Goal: Information Seeking & Learning: Learn about a topic

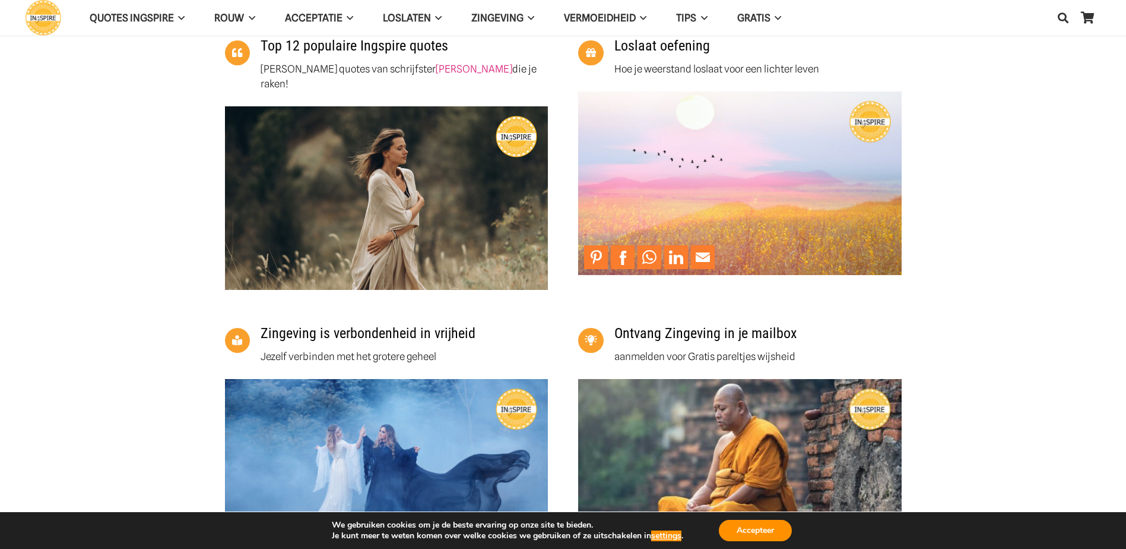
scroll to position [356, 0]
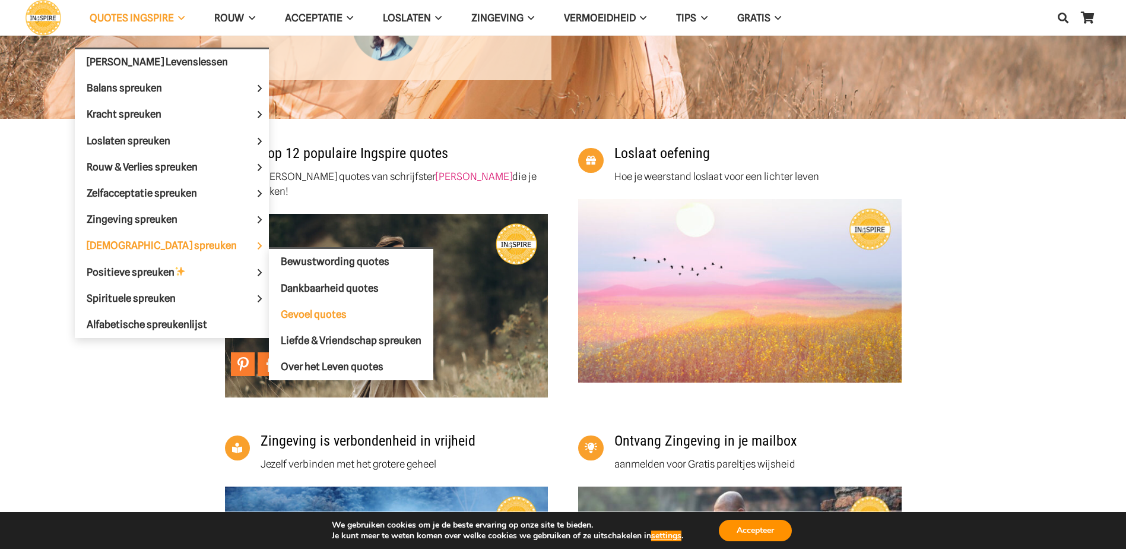
click at [290, 319] on span "Gevoel quotes" at bounding box center [314, 314] width 66 height 12
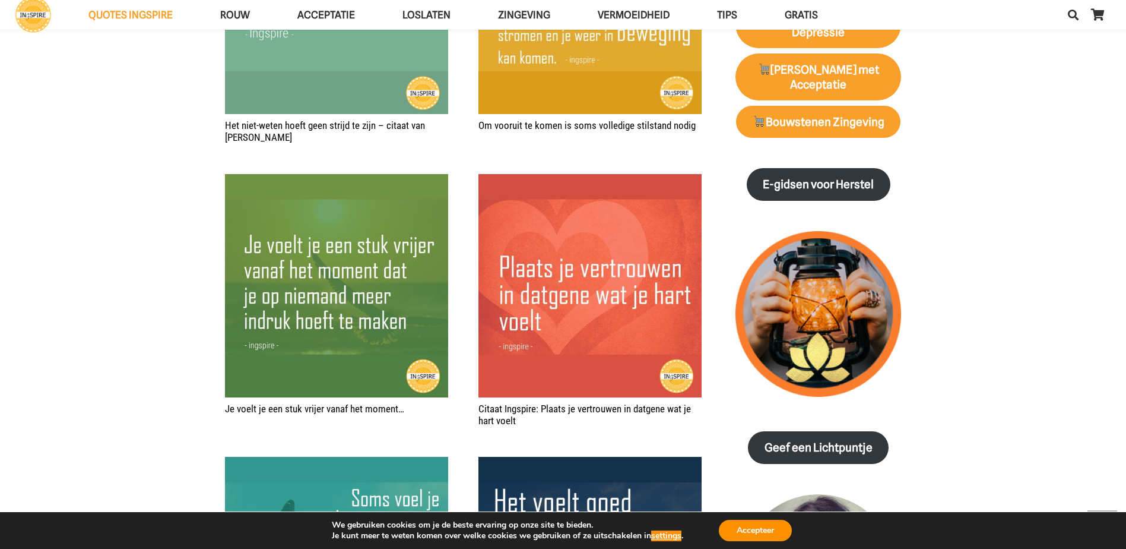
scroll to position [1425, 0]
click at [567, 290] on img "Citaat Ingspire: Plaats je vertrouwen in datgene wat je hart voelt" at bounding box center [589, 284] width 223 height 223
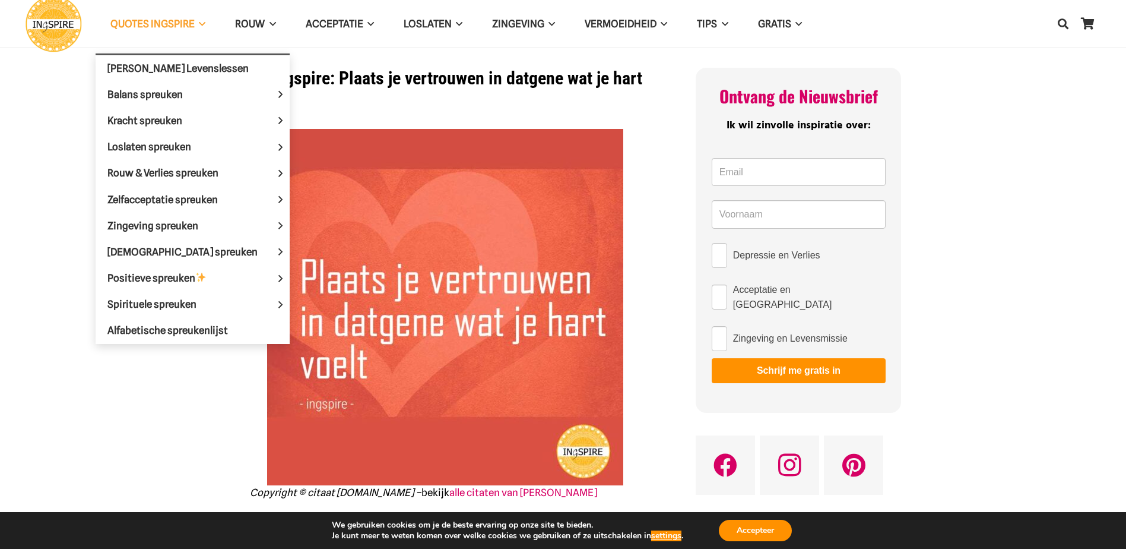
click at [133, 15] on link "QUOTES INGSPIRE" at bounding box center [158, 24] width 125 height 30
